Goal: Find specific fact: Find specific fact

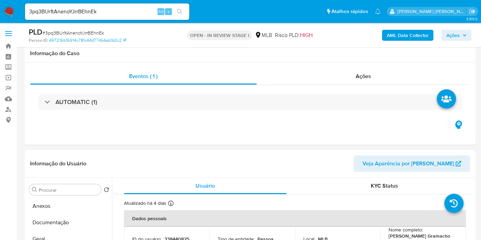
select select "10"
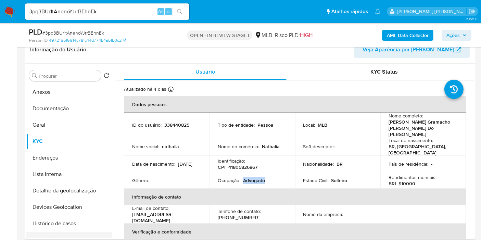
scroll to position [38, 0]
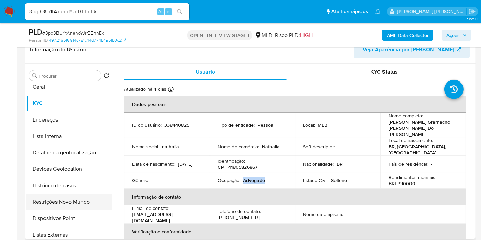
click at [57, 204] on button "Restrições Novo Mundo" at bounding box center [66, 202] width 80 height 16
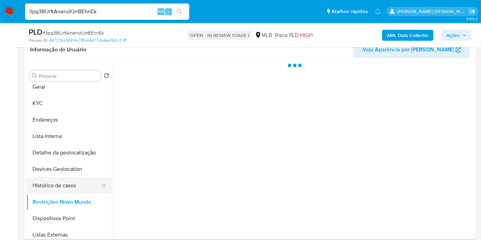
scroll to position [0, 0]
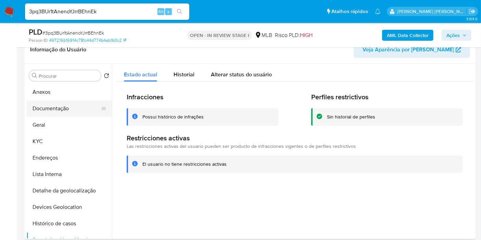
click at [34, 108] on button "Documentação" at bounding box center [66, 108] width 80 height 16
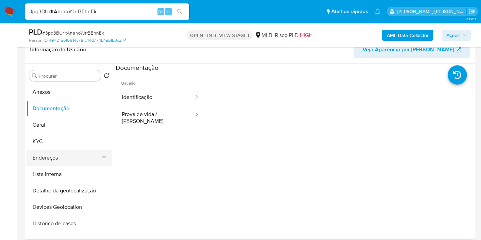
click at [70, 163] on button "Endereços" at bounding box center [66, 158] width 80 height 16
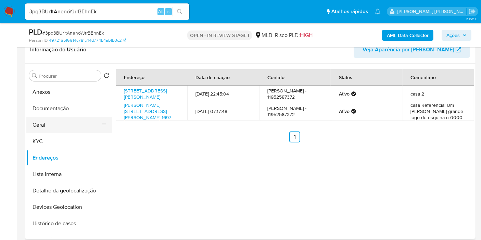
click at [69, 127] on button "Geral" at bounding box center [66, 125] width 80 height 16
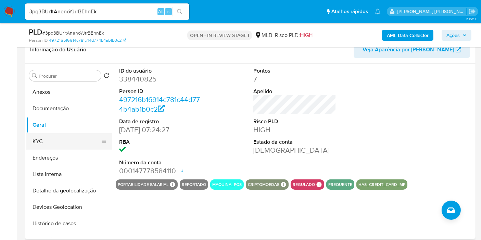
click at [73, 139] on button "KYC" at bounding box center [66, 141] width 80 height 16
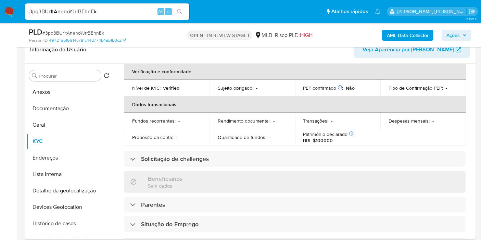
scroll to position [313, 0]
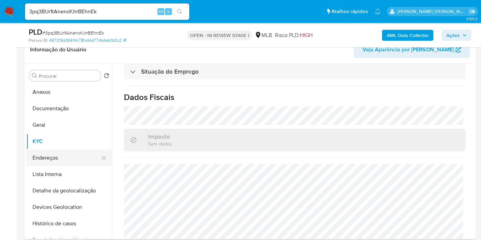
click at [69, 155] on button "Endereços" at bounding box center [66, 158] width 80 height 16
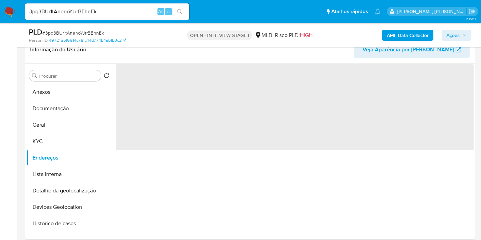
scroll to position [0, 0]
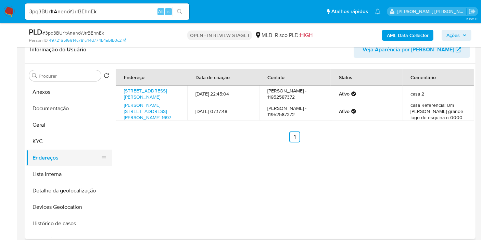
drag, startPoint x: 84, startPoint y: 188, endPoint x: 82, endPoint y: 165, distance: 23.7
click at [83, 188] on button "Detalhe da geolocalização" at bounding box center [69, 190] width 86 height 16
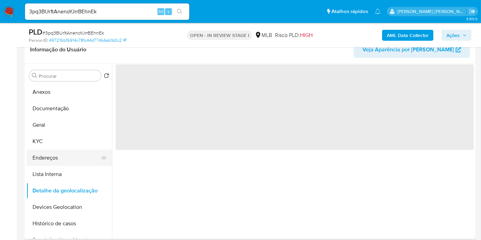
scroll to position [38, 0]
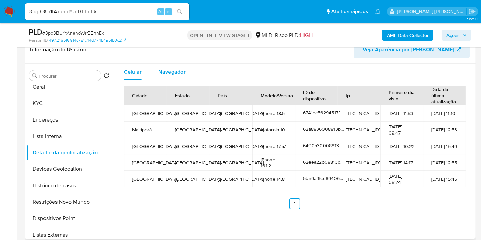
click at [177, 69] on span "Navegador" at bounding box center [171, 72] width 27 height 8
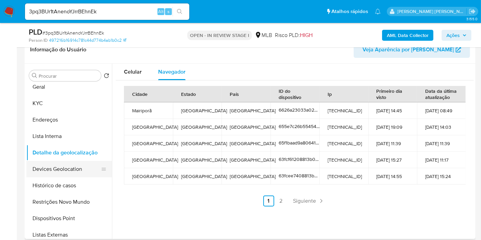
click at [77, 173] on button "Devices Geolocation" at bounding box center [66, 169] width 80 height 16
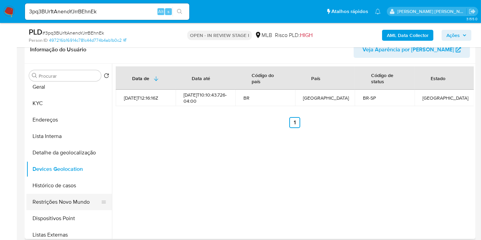
click at [57, 200] on button "Restrições Novo Mundo" at bounding box center [66, 202] width 80 height 16
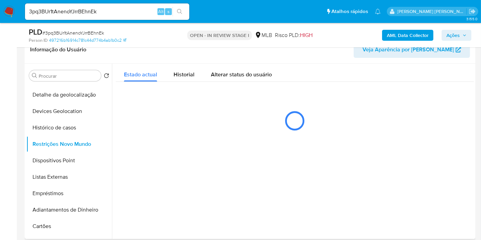
scroll to position [114, 0]
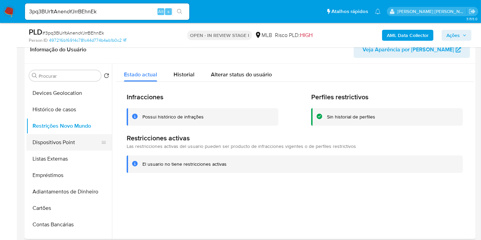
click at [78, 139] on button "Dispositivos Point" at bounding box center [66, 142] width 80 height 16
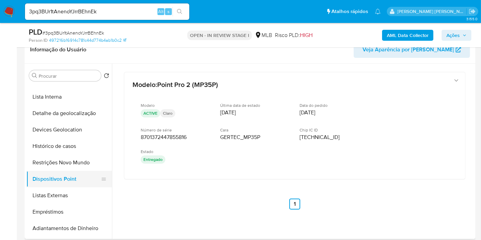
scroll to position [38, 0]
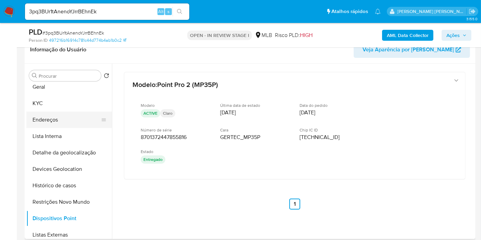
click at [57, 114] on button "Endereços" at bounding box center [66, 120] width 80 height 16
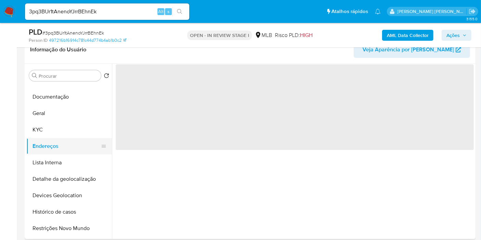
scroll to position [0, 0]
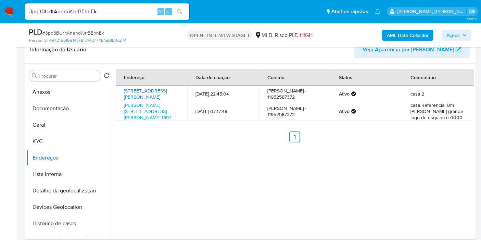
click at [155, 91] on link "[STREET_ADDRESS][PERSON_NAME]" at bounding box center [145, 93] width 43 height 13
drag, startPoint x: 117, startPoint y: 85, endPoint x: 140, endPoint y: 93, distance: 23.8
click at [140, 93] on table "Endereço Data de criação Contato Status Comentário [STREET_ADDRESS][PERSON_NAME…" at bounding box center [295, 94] width 358 height 51
click at [118, 102] on td "[STREET_ADDRESS][PERSON_NAME]" at bounding box center [152, 94] width 72 height 16
drag, startPoint x: 122, startPoint y: 88, endPoint x: 133, endPoint y: 93, distance: 11.8
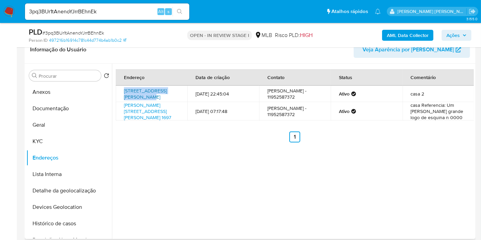
click at [133, 93] on td "[STREET_ADDRESS][PERSON_NAME]" at bounding box center [152, 94] width 72 height 16
copy link "[STREET_ADDRESS][PERSON_NAME],"
click at [62, 144] on button "KYC" at bounding box center [66, 141] width 80 height 16
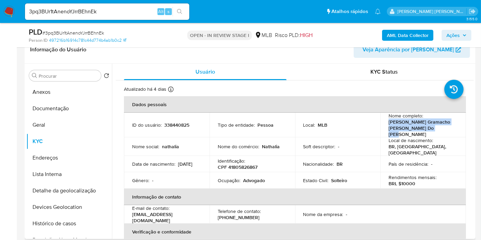
drag, startPoint x: 387, startPoint y: 122, endPoint x: 452, endPoint y: 127, distance: 65.2
click at [452, 127] on div "Nome completo : [PERSON_NAME] Gramacho [PERSON_NAME] Do [PERSON_NAME]" at bounding box center [422, 125] width 69 height 25
copy p "[PERSON_NAME] Gramacho [PERSON_NAME] Do [PERSON_NAME]"
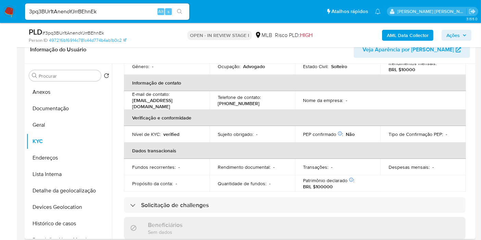
scroll to position [38, 0]
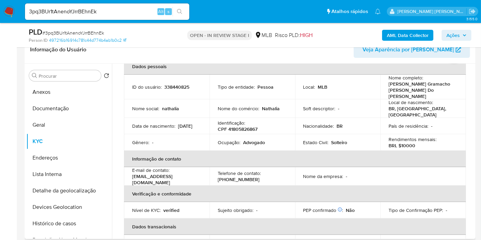
click at [243, 126] on p "CPF 41805826867" at bounding box center [238, 129] width 40 height 6
copy p "41805826867"
